Goal: Check status

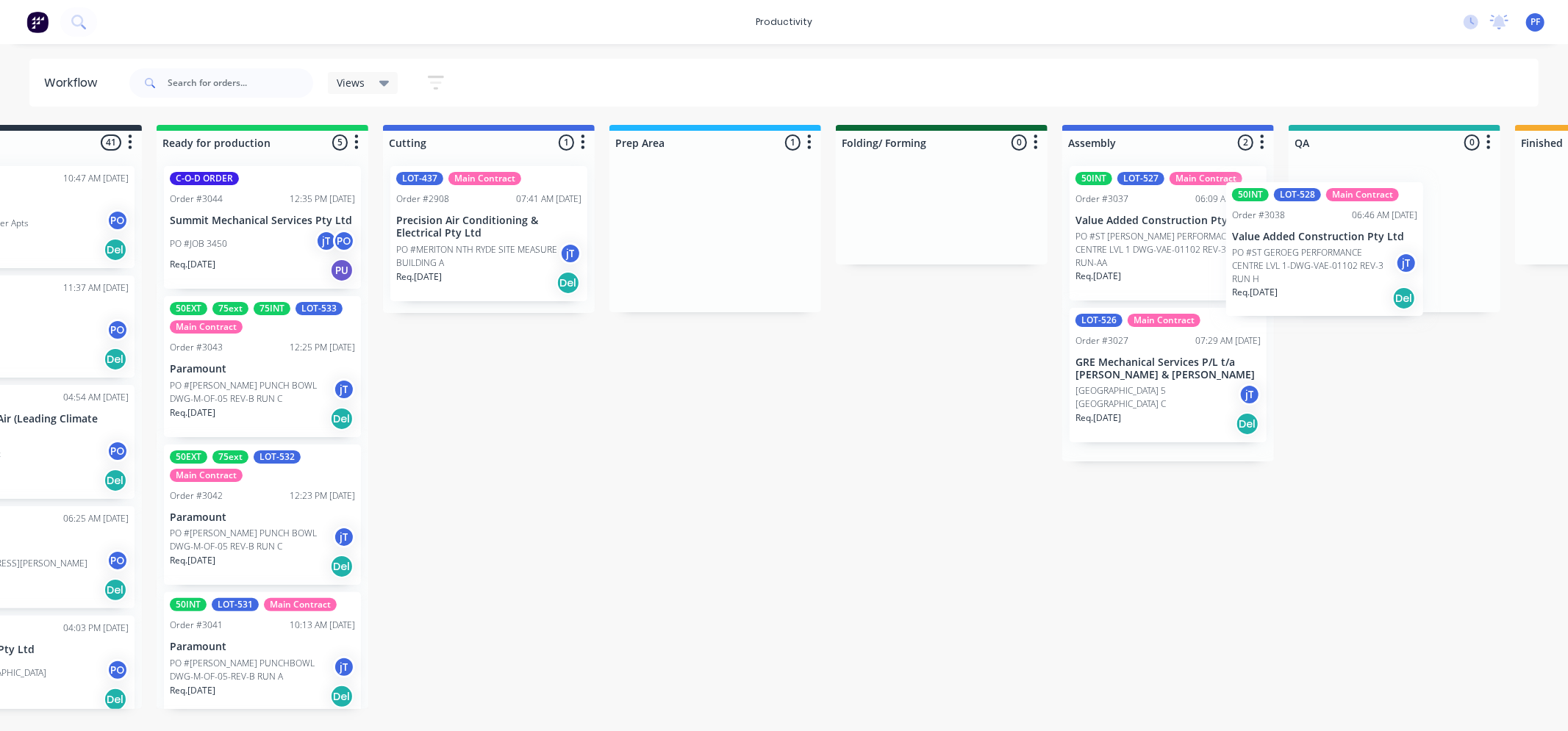
scroll to position [0, 107]
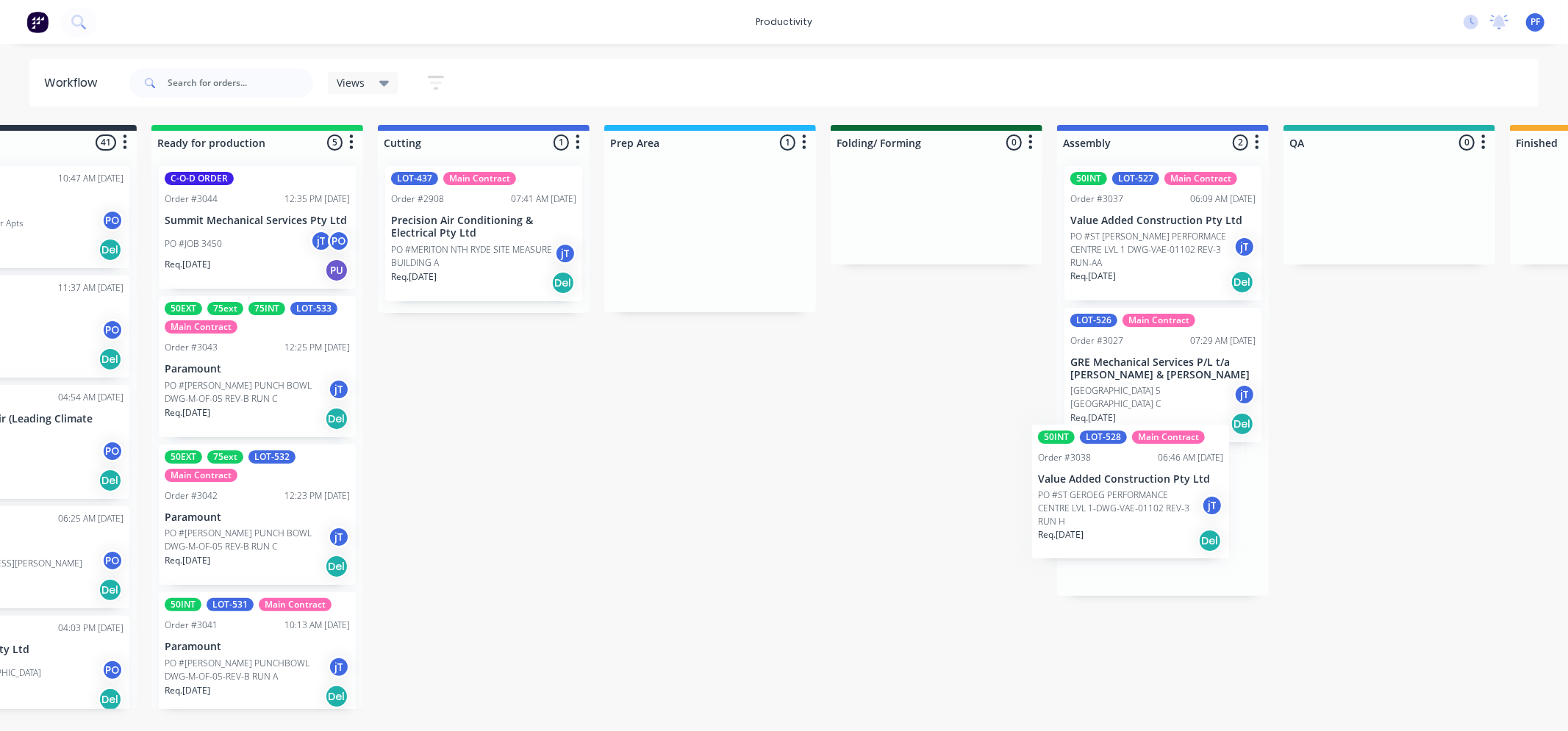
drag, startPoint x: 879, startPoint y: 243, endPoint x: 1110, endPoint y: 504, distance: 348.5
click at [1110, 505] on div "Submitted 41 Order #240 10:47 AM [DATE] Retro Air PO #Freshwater Apts PO Req. […" at bounding box center [1321, 417] width 2878 height 585
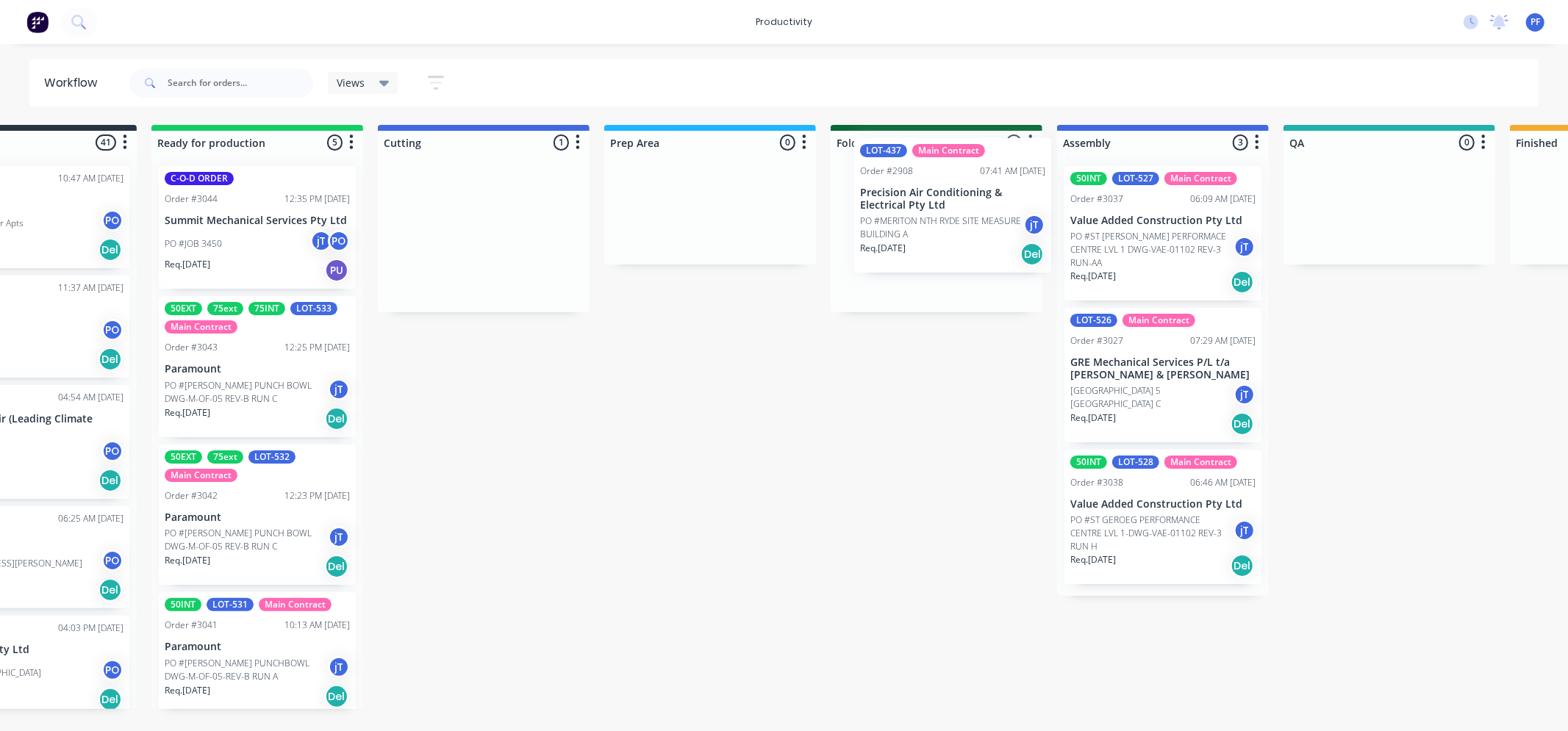
drag, startPoint x: 434, startPoint y: 226, endPoint x: 350, endPoint y: 249, distance: 87.1
click at [910, 201] on div "Submitted 41 Order #240 10:47 AM [DATE] Retro Air PO #Freshwater Apts PO Req. […" at bounding box center [1321, 417] width 2878 height 585
